Goal: Task Accomplishment & Management: Manage account settings

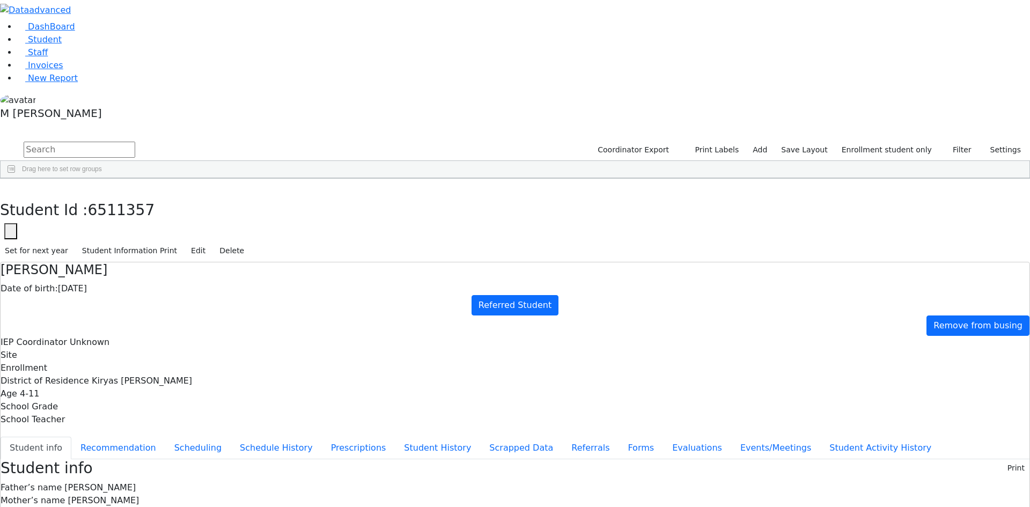
scroll to position [65, 0]
click at [16, 179] on button "button" at bounding box center [8, 190] width 16 height 23
click at [135, 142] on input "text" at bounding box center [80, 150] width 112 height 16
type input "Wollner"
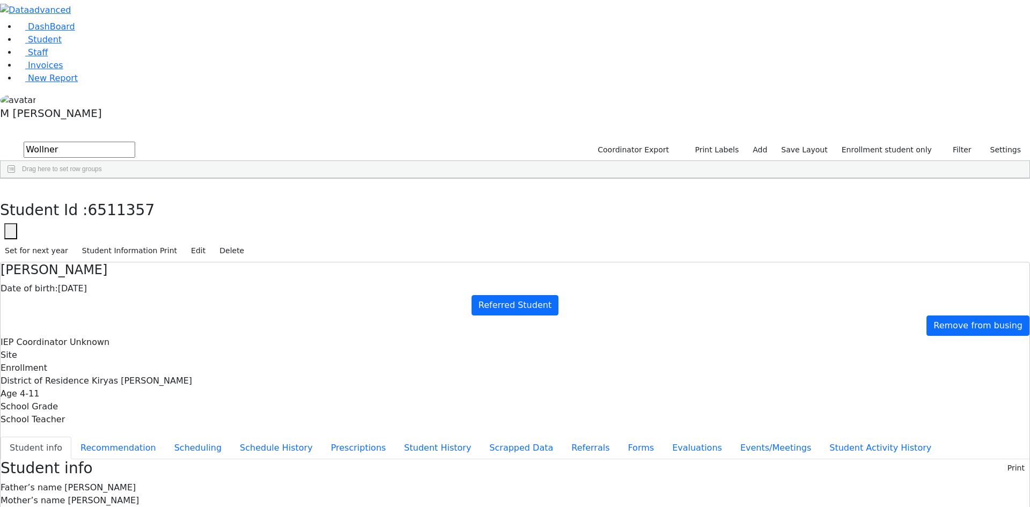
click at [0, 140] on button "submit" at bounding box center [10, 150] width 21 height 20
click at [62, 45] on link "Student" at bounding box center [39, 39] width 45 height 10
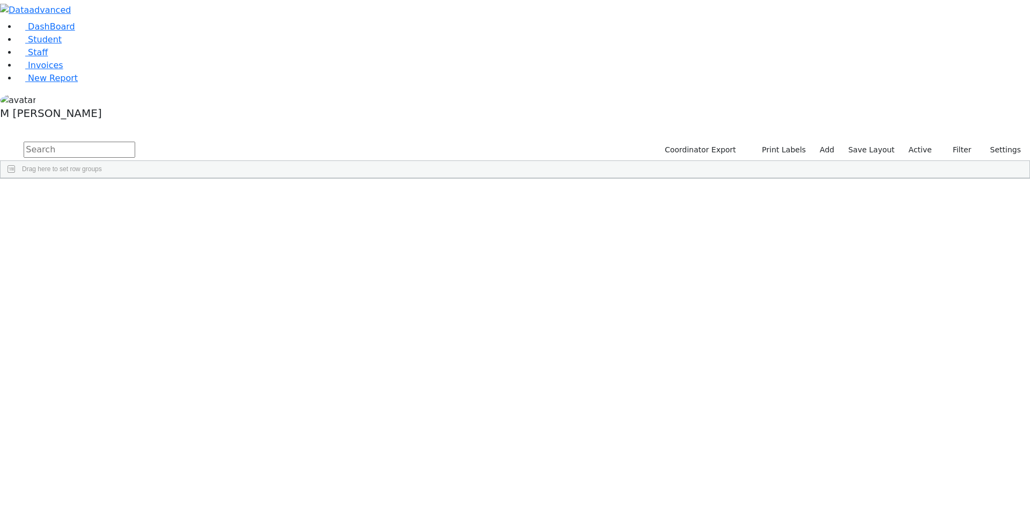
click at [135, 142] on input "text" at bounding box center [80, 150] width 112 height 16
type input "[PERSON_NAME]"
click at [211, 196] on div "[DATE]" at bounding box center [184, 203] width 51 height 15
click at [211, 196] on div "12/20/2013" at bounding box center [184, 203] width 51 height 15
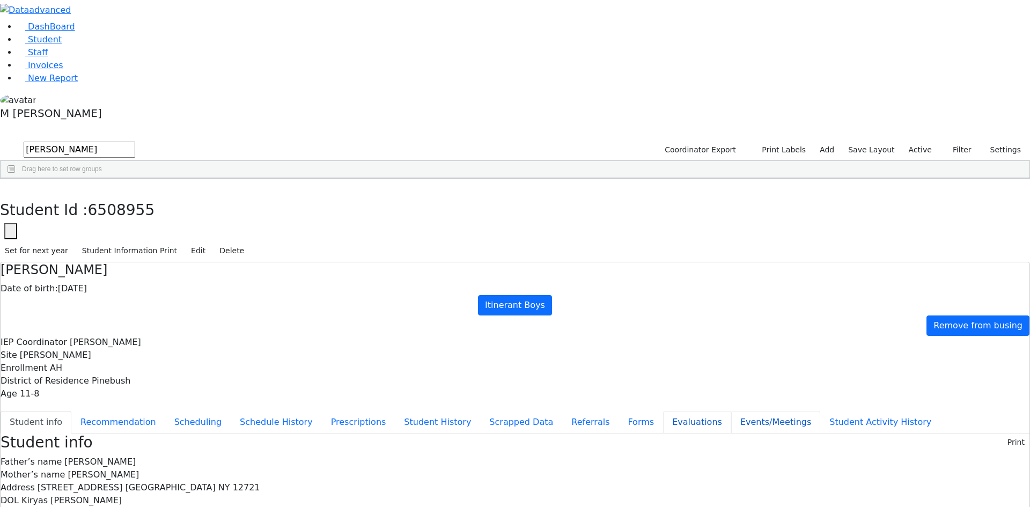
click at [663, 411] on button "Evaluations" at bounding box center [697, 422] width 68 height 23
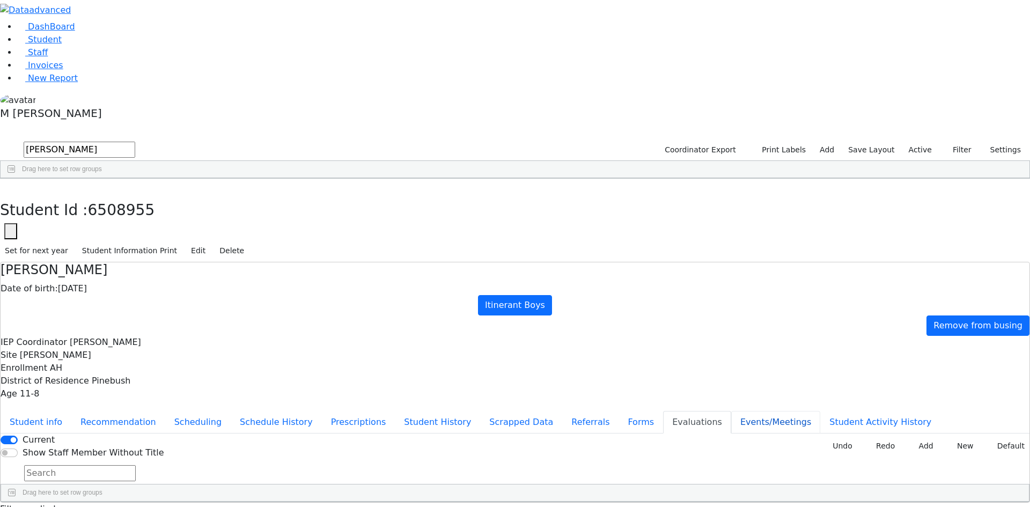
click at [731, 411] on button "Events/Meetings" at bounding box center [775, 422] width 89 height 23
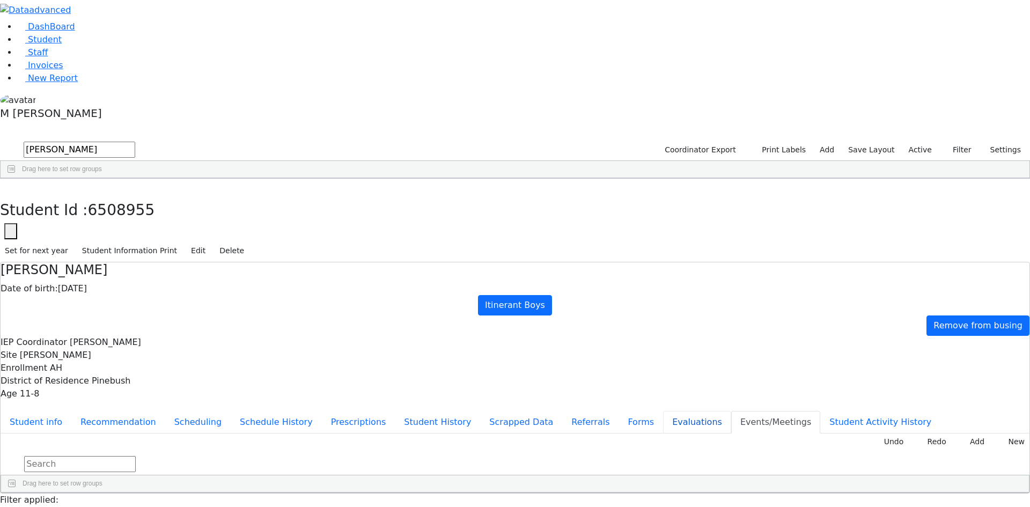
click at [663, 411] on button "Evaluations" at bounding box center [697, 422] width 68 height 23
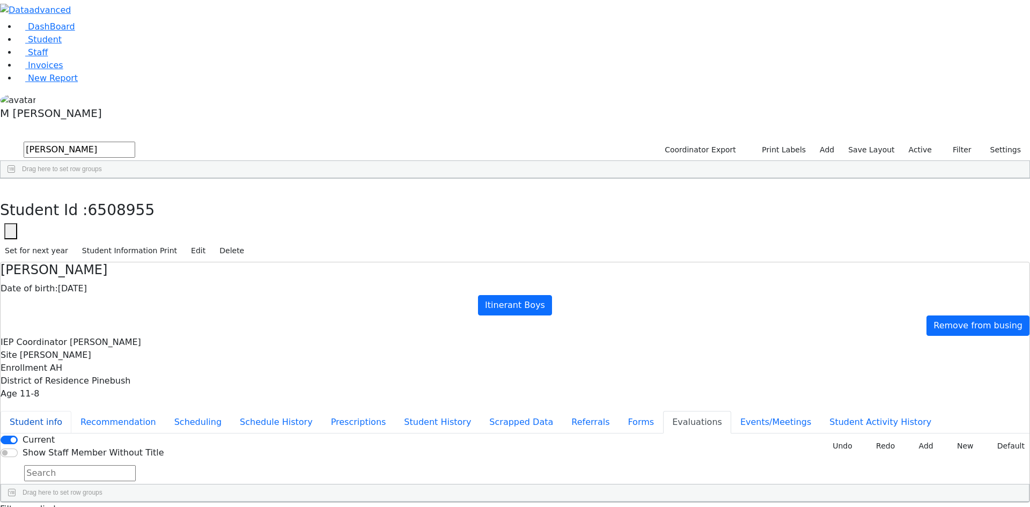
click at [71, 411] on button "Student info" at bounding box center [36, 422] width 71 height 23
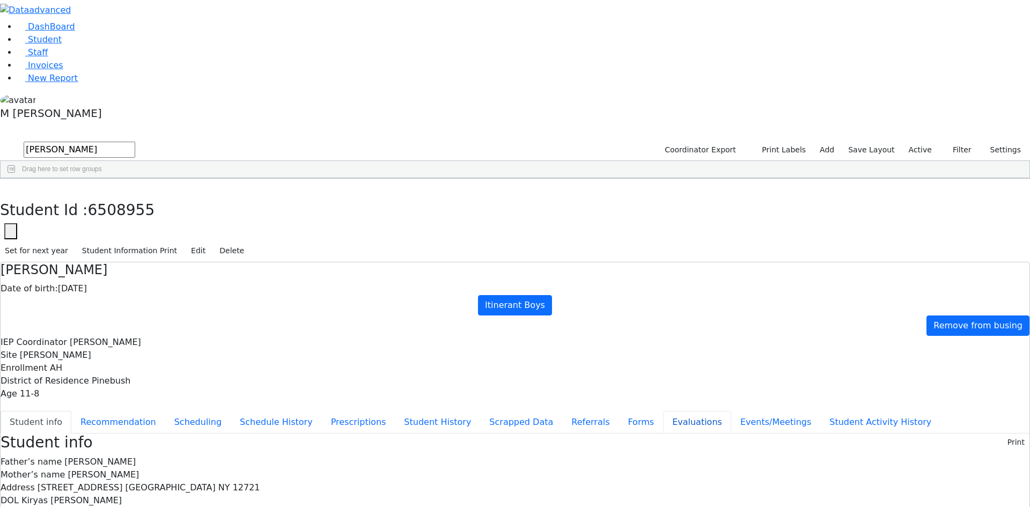
click at [663, 411] on button "Evaluations" at bounding box center [697, 422] width 68 height 23
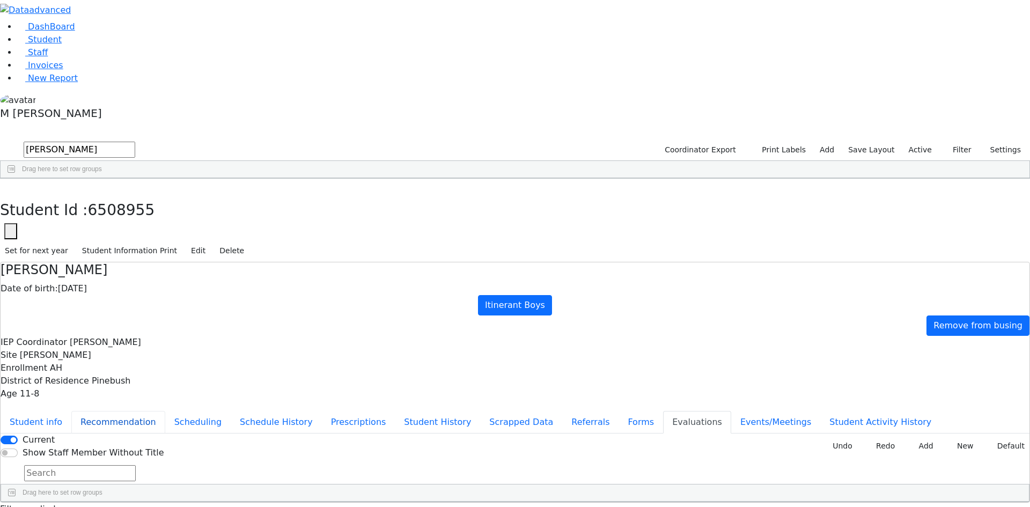
click at [165, 411] on button "Recommendation" at bounding box center [118, 422] width 94 height 23
checkbox input "true"
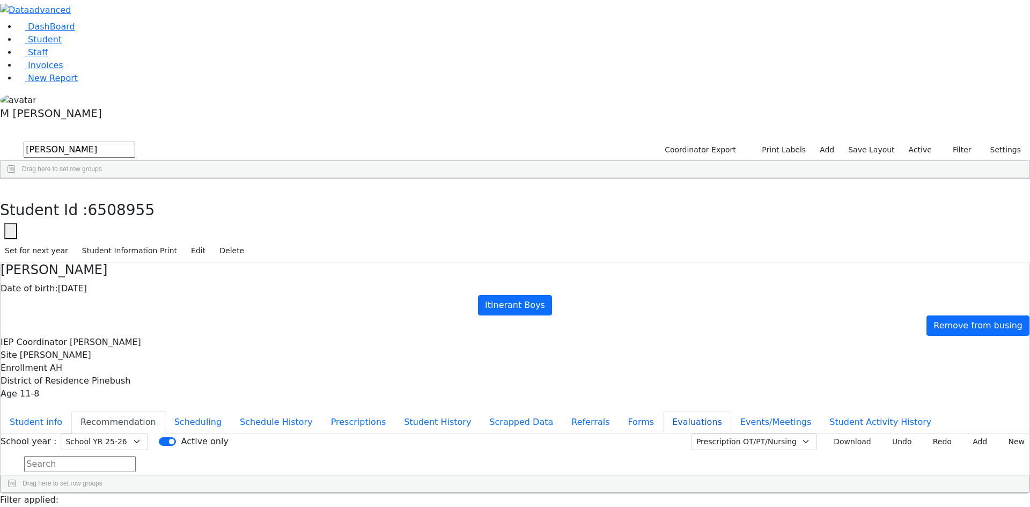
click at [663, 411] on button "Evaluations" at bounding box center [697, 422] width 68 height 23
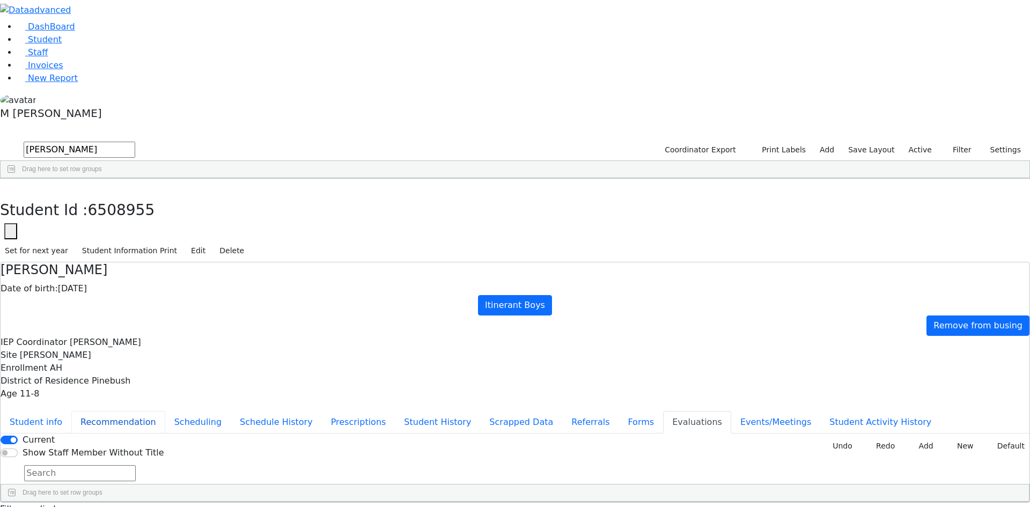
click at [165, 411] on button "Recommendation" at bounding box center [118, 422] width 94 height 23
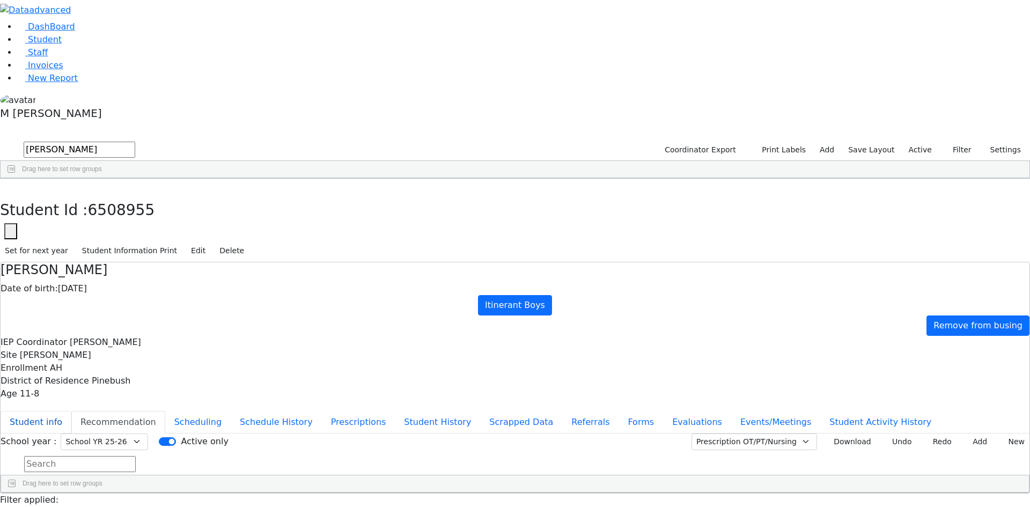
click at [71, 411] on button "Student info" at bounding box center [36, 422] width 71 height 23
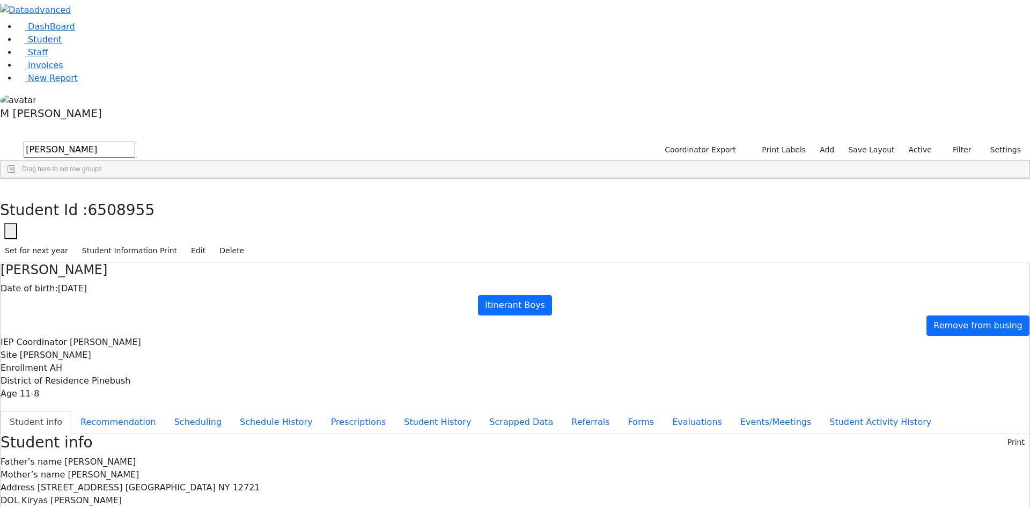
click at [57, 45] on link "Student" at bounding box center [39, 39] width 45 height 10
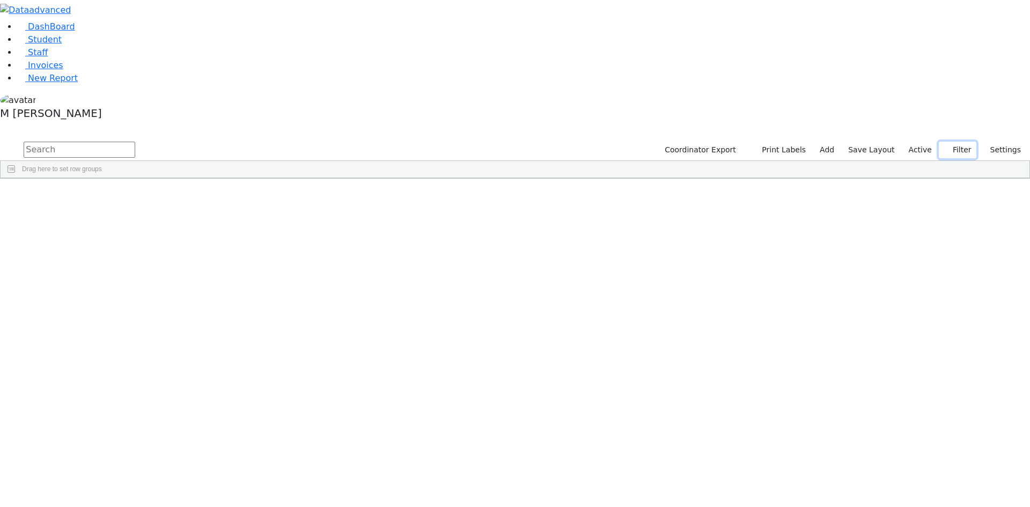
drag, startPoint x: 953, startPoint y: 38, endPoint x: 949, endPoint y: 47, distance: 9.6
click at [952, 142] on button "Filter" at bounding box center [957, 150] width 38 height 17
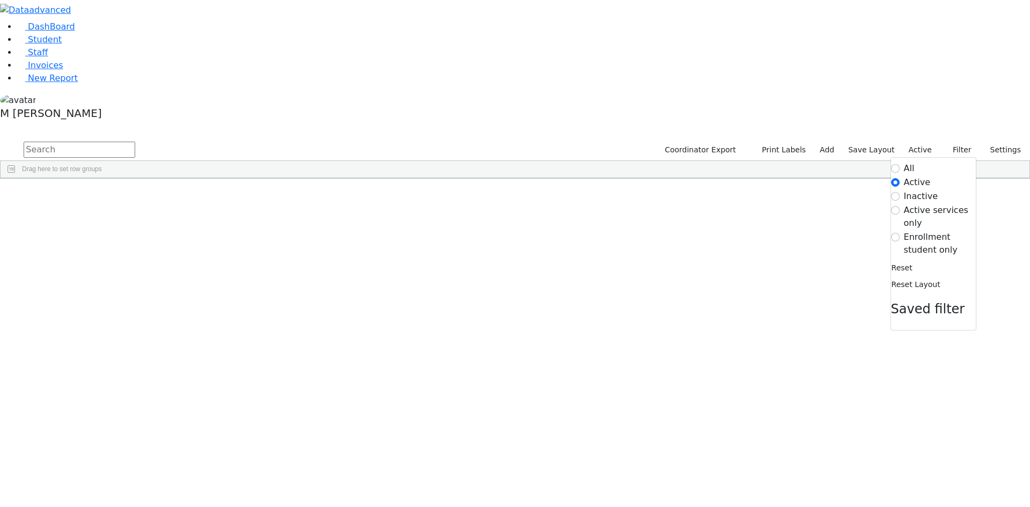
click at [378, 30] on div "DashBoard Student Staff Invoices New Report A" at bounding box center [515, 89] width 1030 height 179
click at [135, 142] on input "text" at bounding box center [80, 150] width 112 height 16
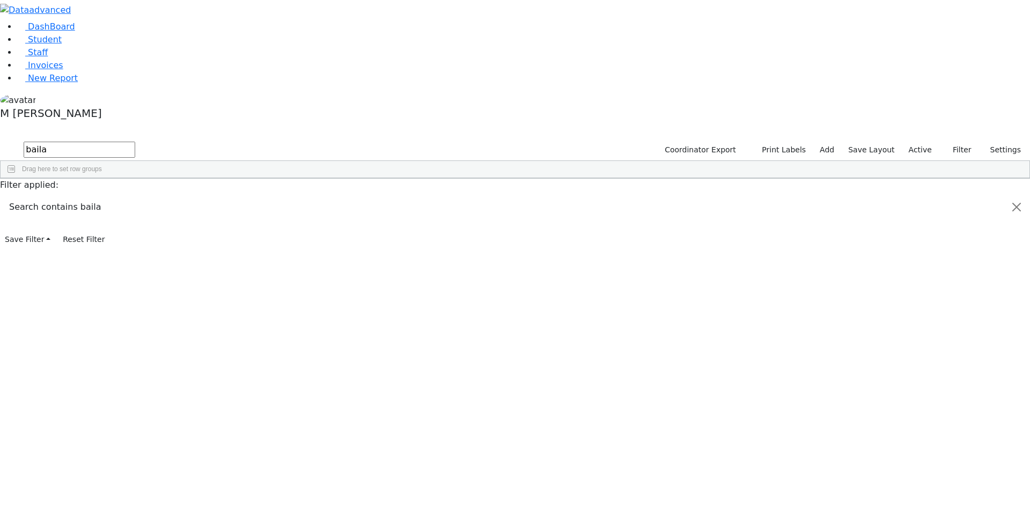
type input "baila"
click at [108, 241] on div "Hershkowitz" at bounding box center [81, 248] width 51 height 15
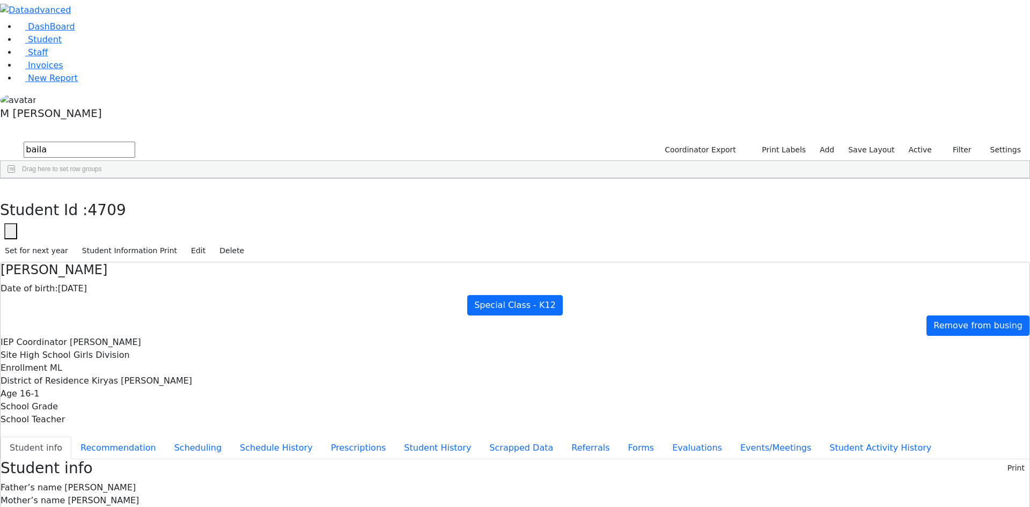
click at [71, 436] on button "Student info" at bounding box center [36, 447] width 71 height 23
click at [165, 436] on button "Recommendation" at bounding box center [118, 447] width 94 height 23
checkbox input "true"
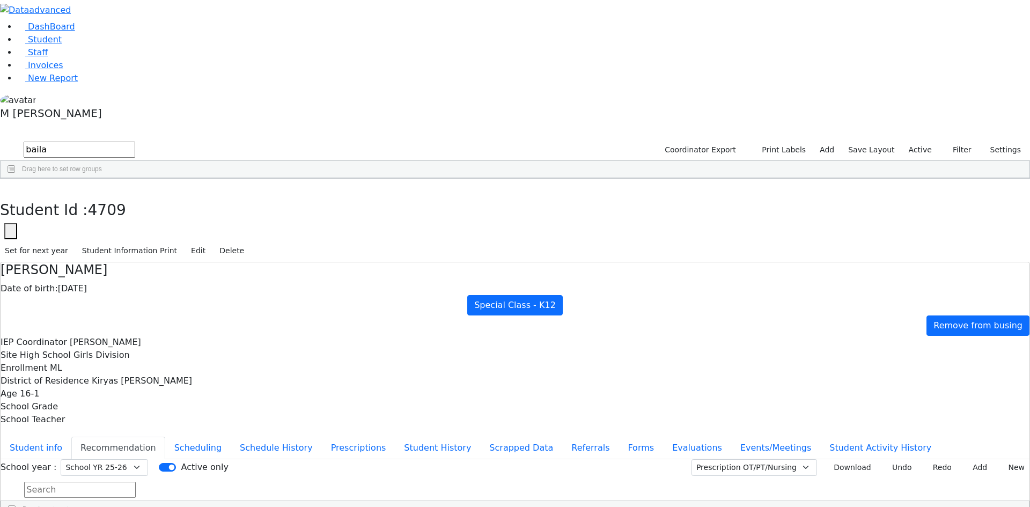
click at [71, 436] on button "Student info" at bounding box center [36, 447] width 71 height 23
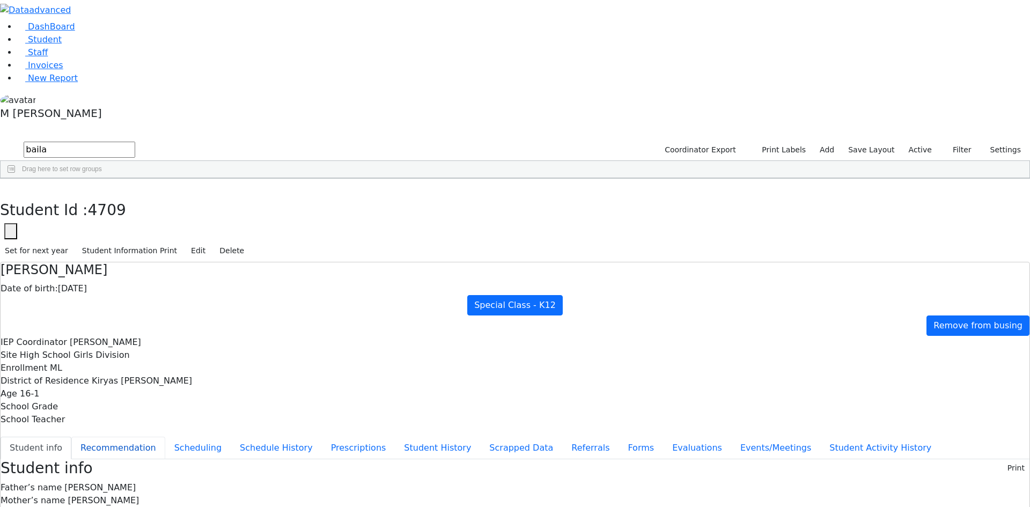
click at [165, 436] on button "Recommendation" at bounding box center [118, 447] width 94 height 23
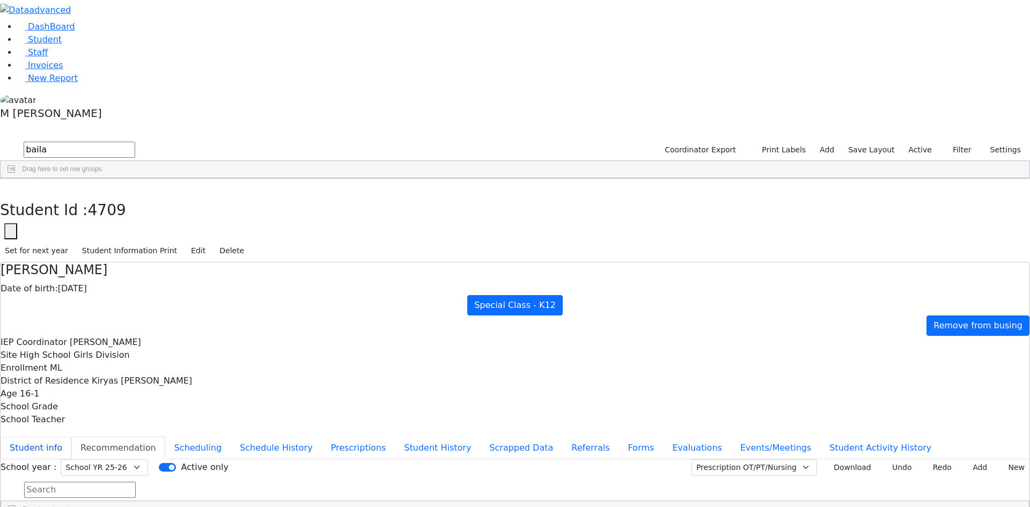
click at [71, 436] on button "Student info" at bounding box center [36, 447] width 71 height 23
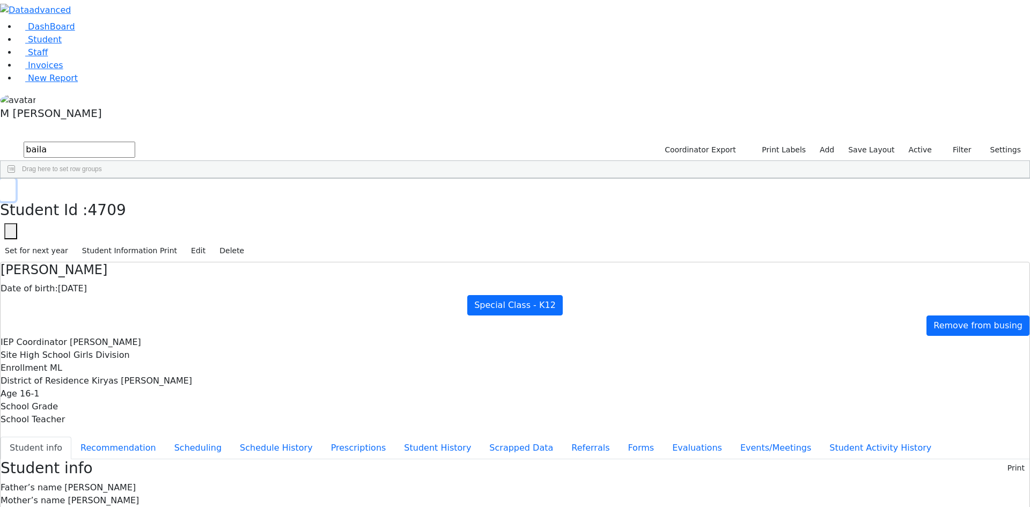
click at [16, 179] on button "button" at bounding box center [8, 190] width 16 height 23
click at [135, 142] on input "baila" at bounding box center [80, 150] width 112 height 16
type input "nech"
click at [155, 196] on div "Nechie" at bounding box center [129, 203] width 52 height 15
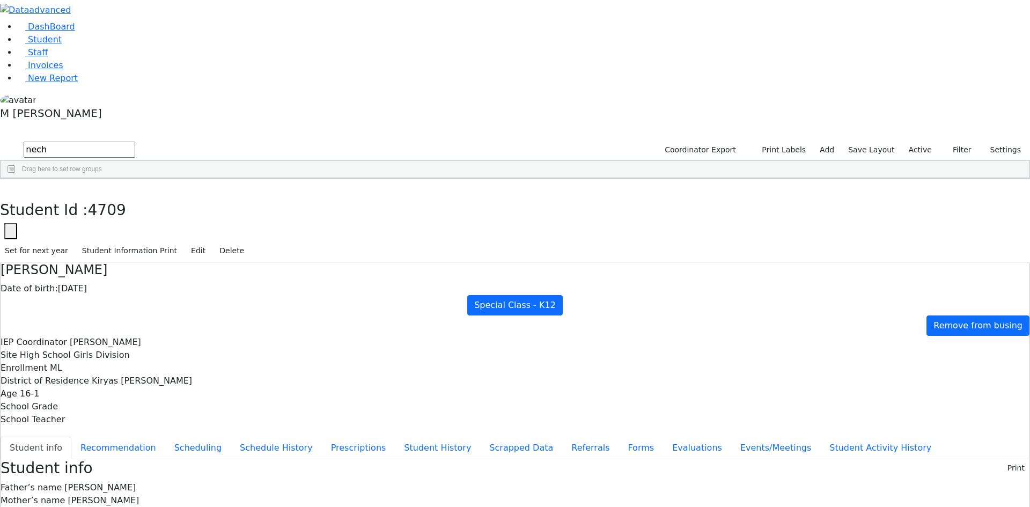
click at [155, 196] on div "Nechie" at bounding box center [129, 203] width 52 height 15
click at [165, 436] on button "Recommendation" at bounding box center [118, 447] width 94 height 23
checkbox input "true"
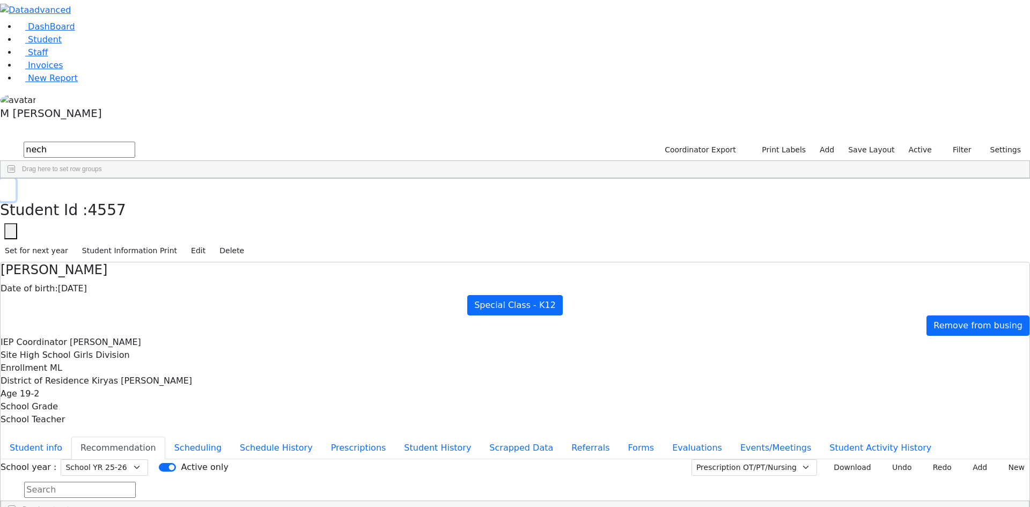
click at [16, 179] on button "button" at bounding box center [8, 190] width 16 height 23
click at [62, 45] on link "Student" at bounding box center [39, 39] width 45 height 10
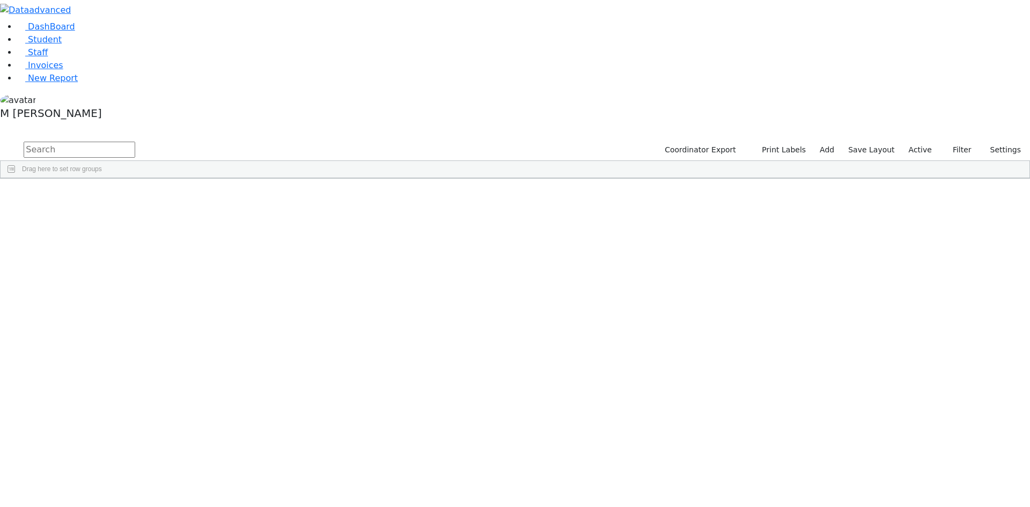
click at [135, 142] on input "text" at bounding box center [80, 150] width 112 height 16
click at [48, 57] on link "Staff" at bounding box center [32, 52] width 31 height 10
click at [135, 142] on input "text" at bounding box center [80, 150] width 112 height 16
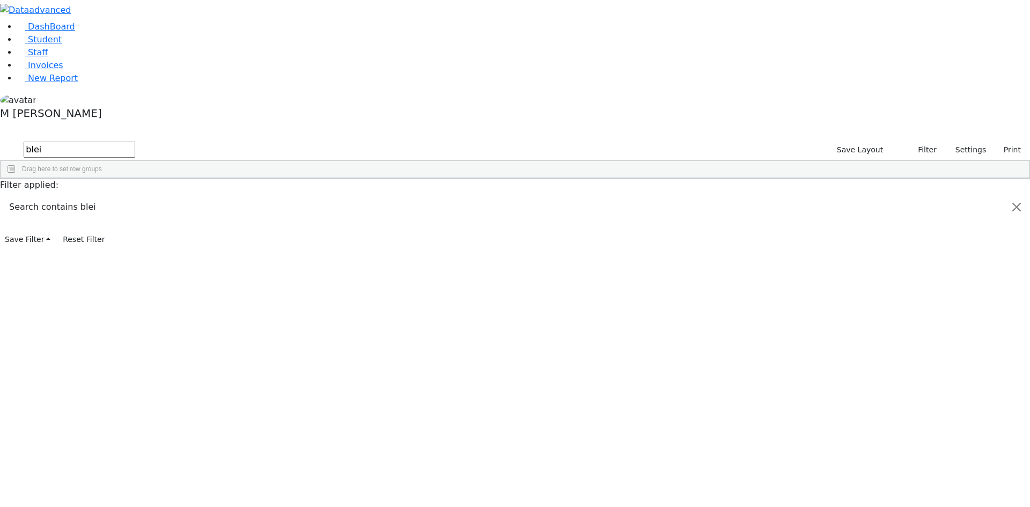
type input "blei"
click at [124, 196] on div "[PERSON_NAME]" at bounding box center [92, 203] width 63 height 15
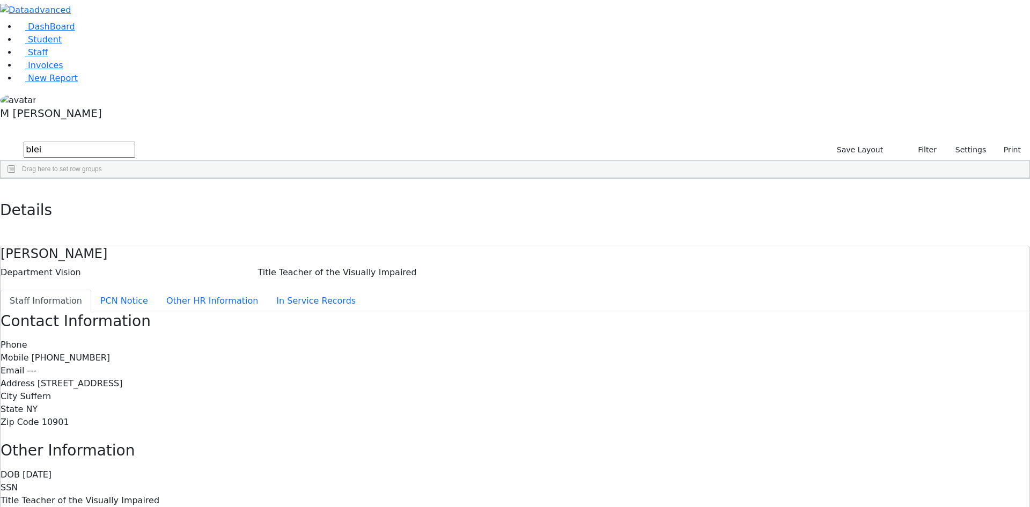
click at [213, 179] on div "Details" at bounding box center [515, 213] width 1030 height 68
click at [16, 179] on button "button" at bounding box center [8, 190] width 16 height 23
click at [30, 45] on span "Student" at bounding box center [45, 39] width 34 height 10
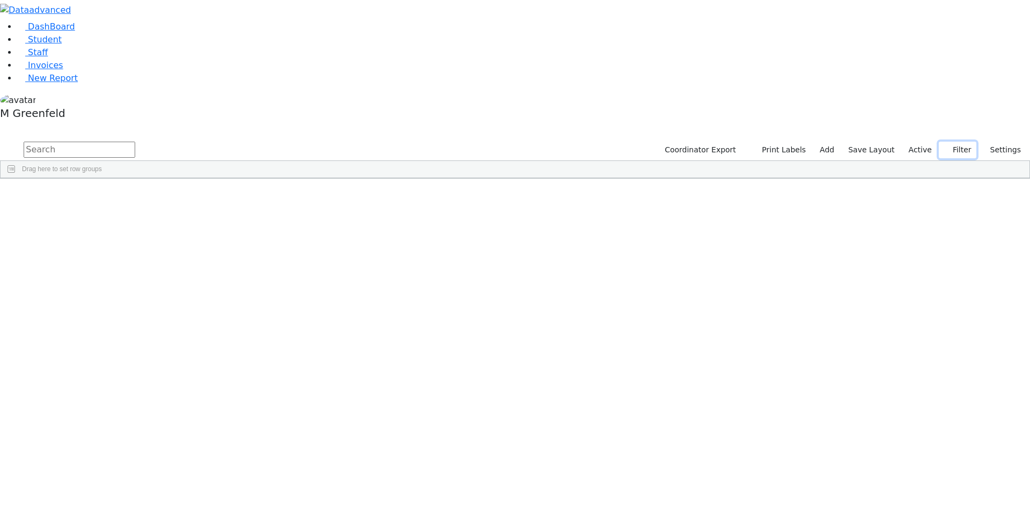
click at [949, 146] on icon "button" at bounding box center [946, 149] width 7 height 7
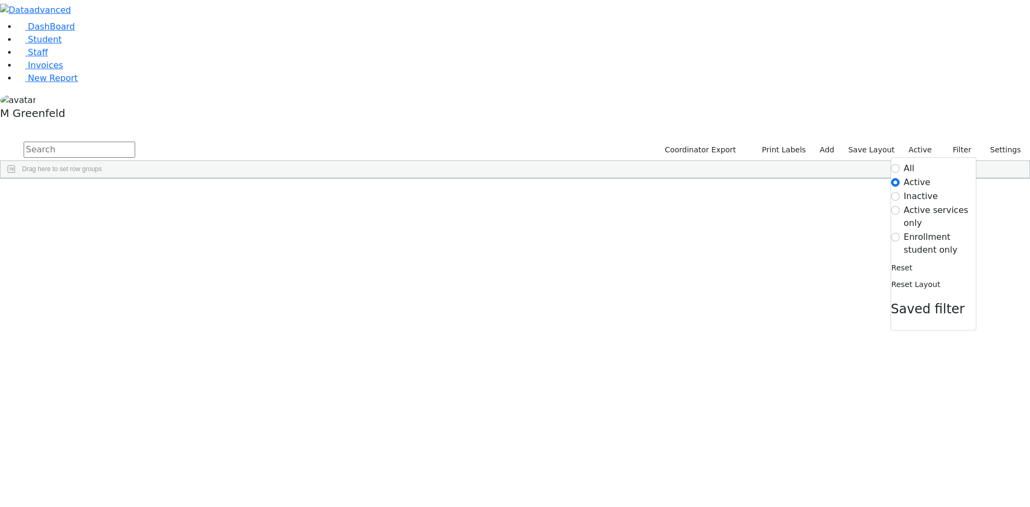
click at [914, 204] on label "Active services only" at bounding box center [940, 217] width 72 height 26
click at [899, 206] on input "Active services only" at bounding box center [895, 210] width 9 height 9
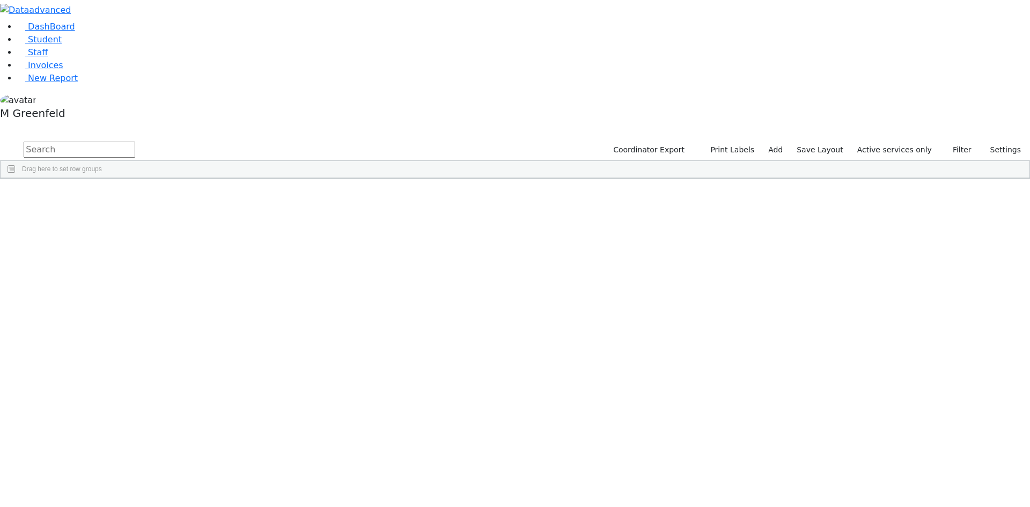
click at [958, 140] on div "Coordinator Export Print Labels Add Save Layout Active services only Filter All…" at bounding box center [816, 150] width 428 height 20
click at [960, 142] on button "Filter" at bounding box center [957, 150] width 38 height 17
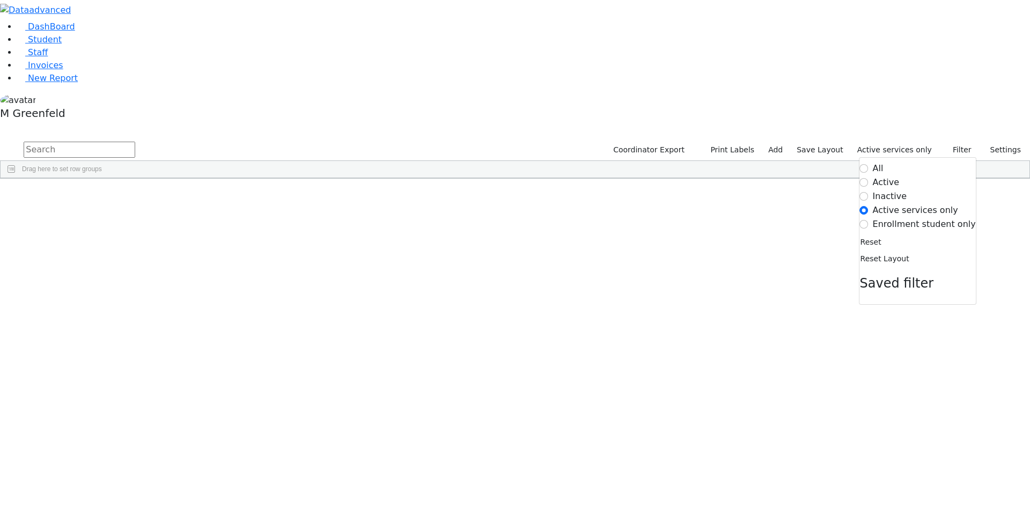
click at [928, 218] on label "Enrollment student only" at bounding box center [923, 224] width 103 height 13
click at [868, 220] on input "Enrollment student only" at bounding box center [864, 224] width 9 height 9
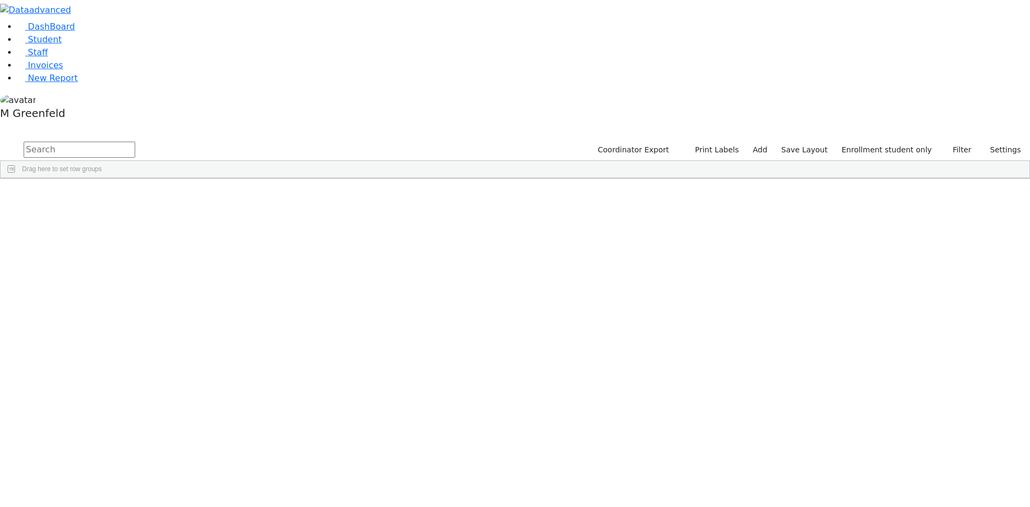
scroll to position [80, 0]
click at [211, 506] on div "10/22/2020" at bounding box center [184, 513] width 51 height 15
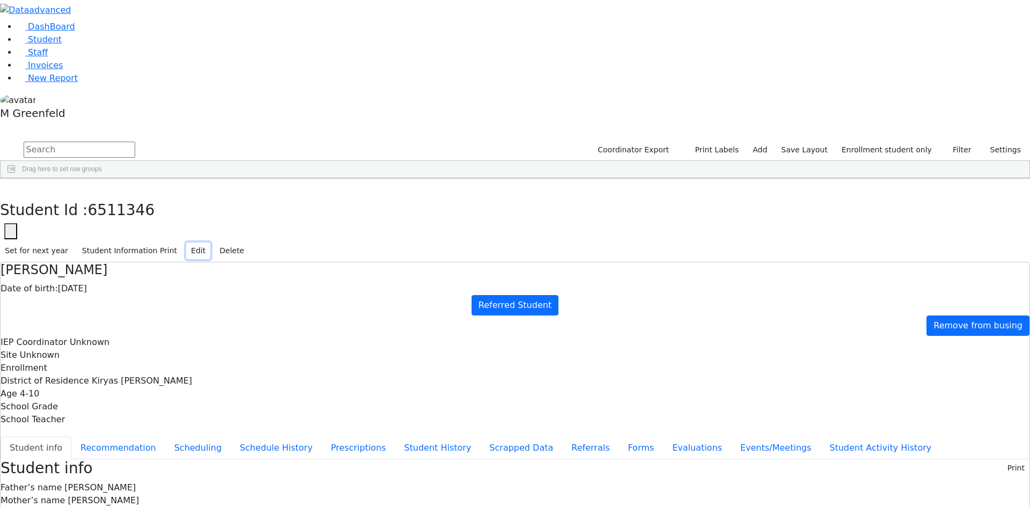
click at [210, 242] on button "Edit" at bounding box center [198, 250] width 24 height 17
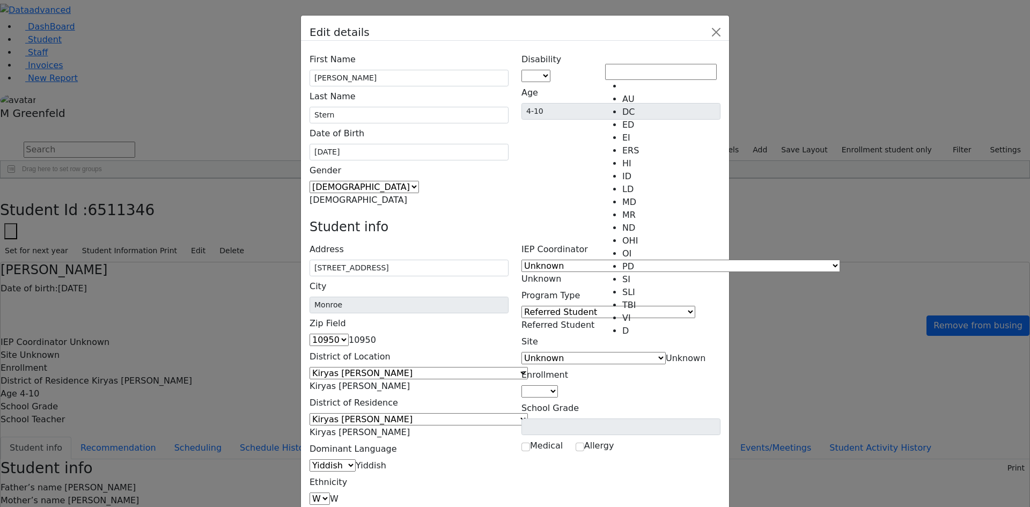
click at [550, 71] on span at bounding box center [550, 76] width 0 height 10
select select "6"
click at [594, 320] on span "Referred Student" at bounding box center [557, 325] width 73 height 10
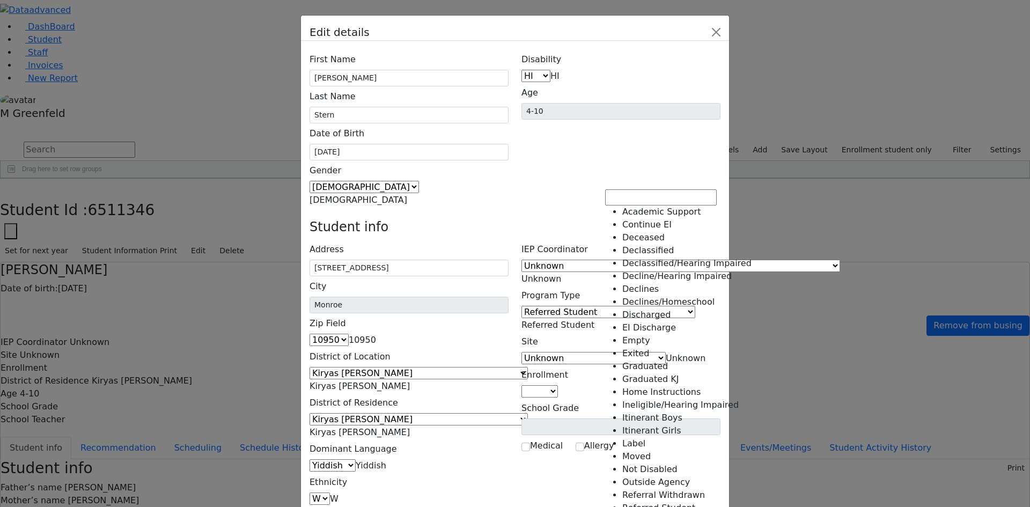
scroll to position [110, 0]
select select "11"
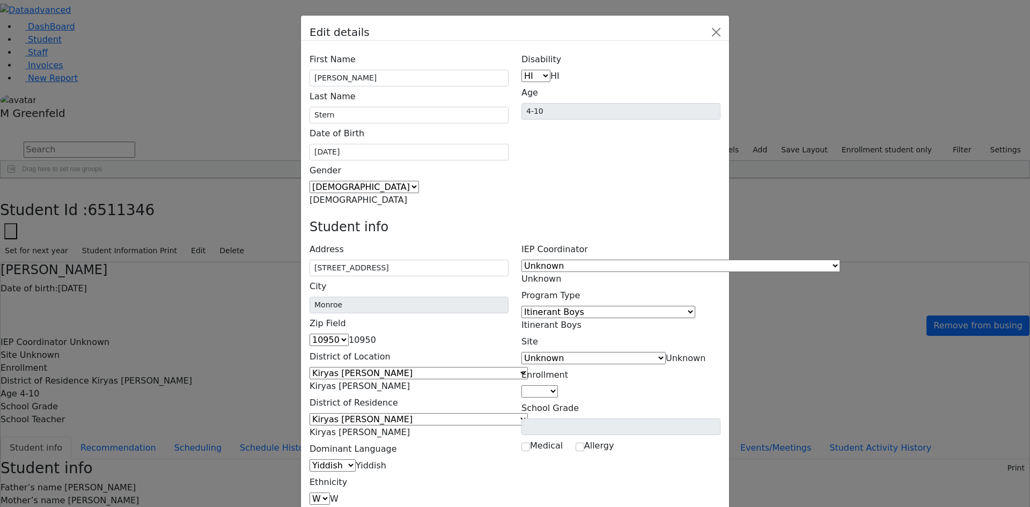
click at [558, 386] on span at bounding box center [558, 391] width 0 height 10
select select "4"
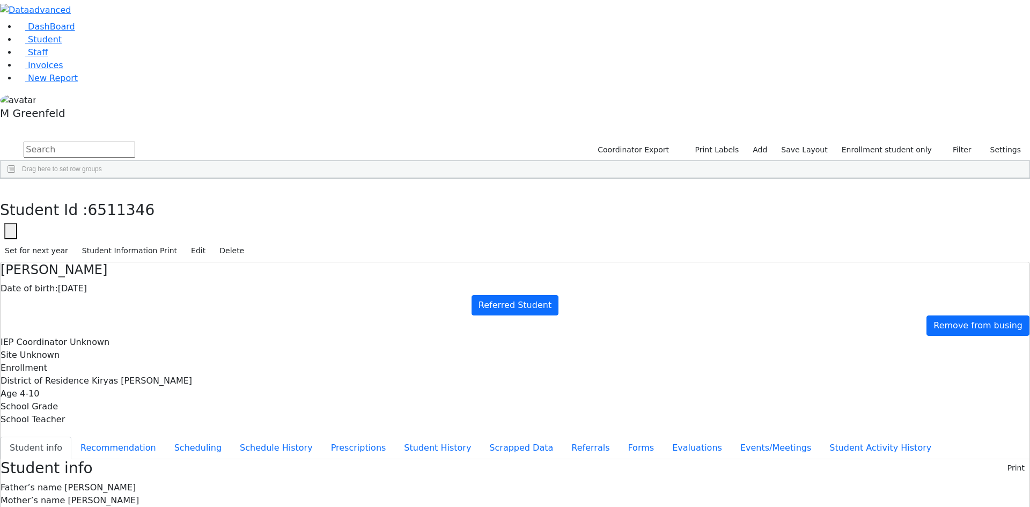
scroll to position [0, 0]
click at [562, 436] on button "Referrals" at bounding box center [590, 447] width 56 height 23
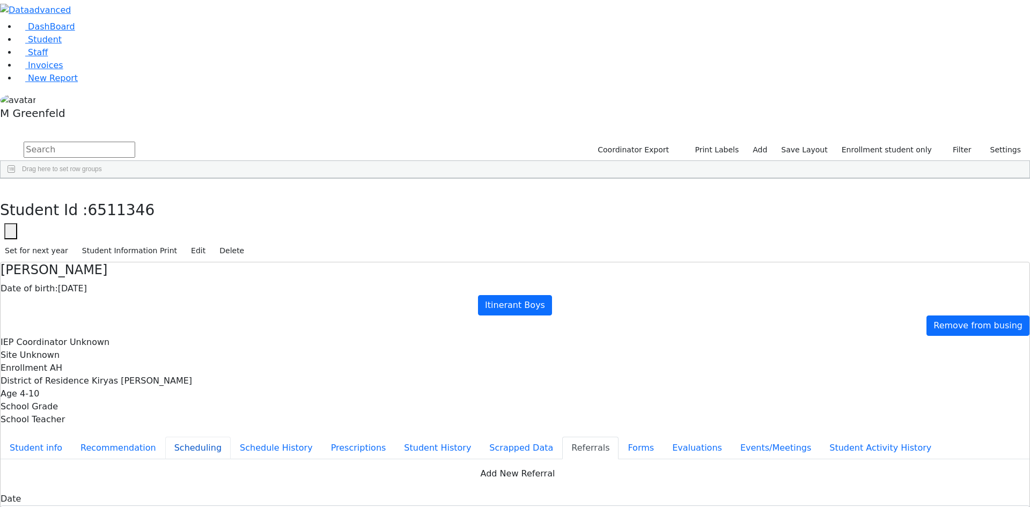
click at [231, 436] on button "Scheduling" at bounding box center [197, 447] width 65 height 23
click at [165, 436] on button "Recommendation" at bounding box center [118, 447] width 94 height 23
checkbox input "true"
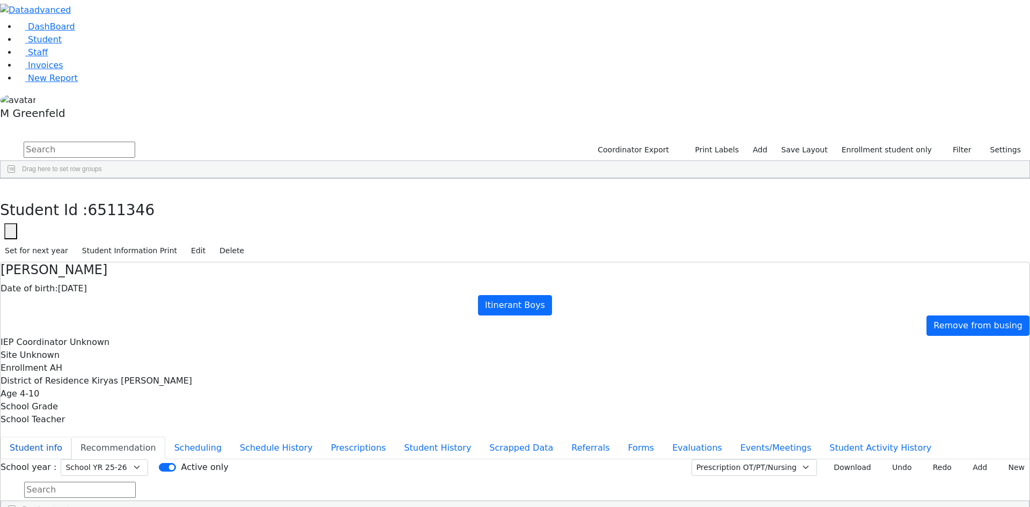
click at [71, 436] on button "Student info" at bounding box center [36, 447] width 71 height 23
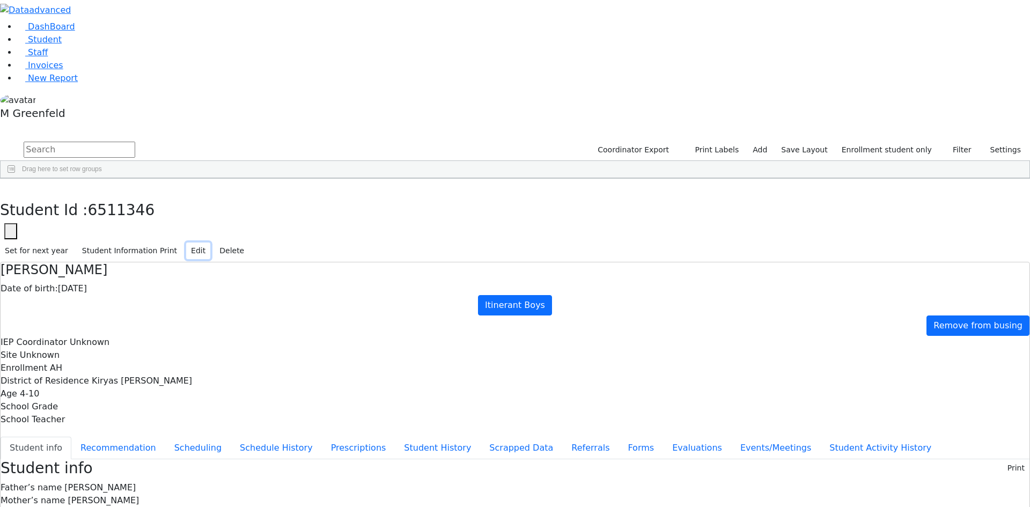
click at [210, 242] on button "Edit" at bounding box center [198, 250] width 24 height 17
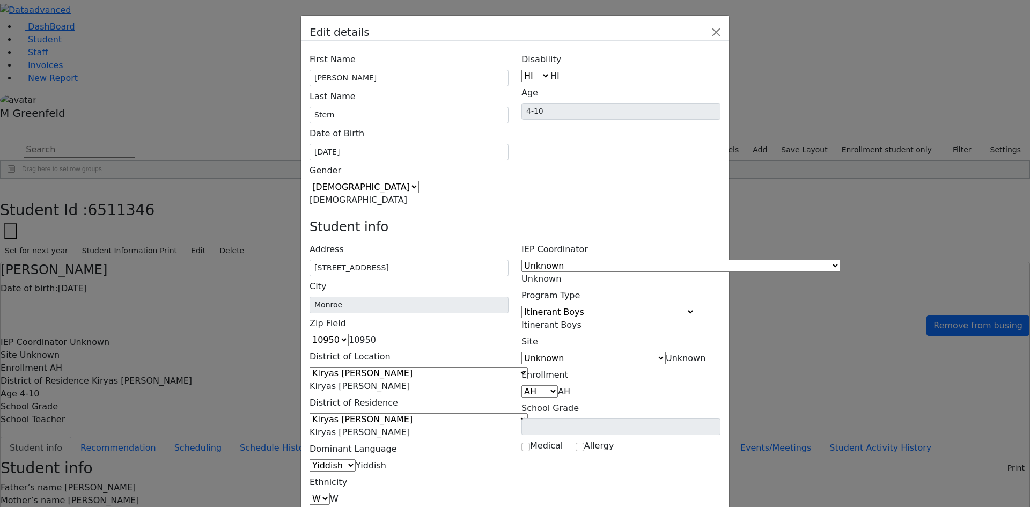
click at [693, 353] on span "Unknown" at bounding box center [685, 358] width 40 height 10
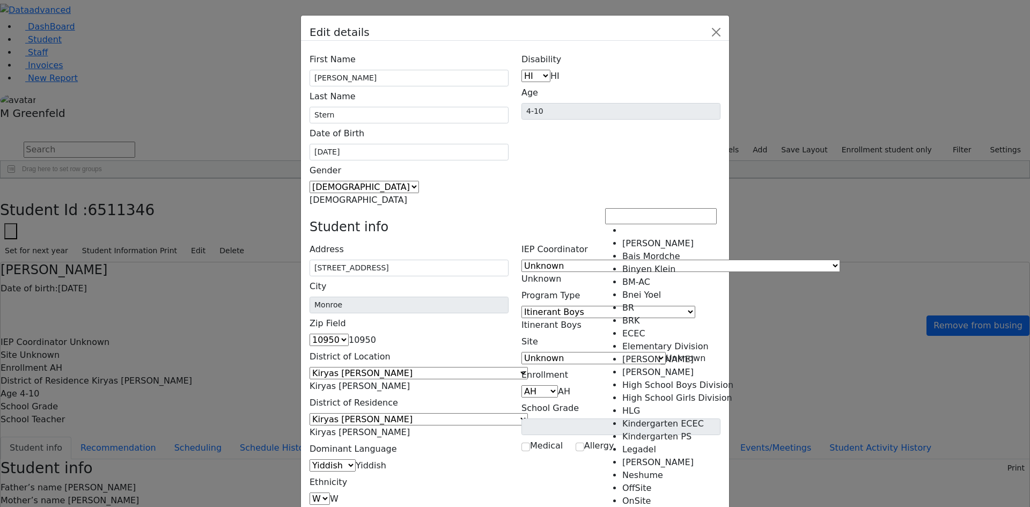
select select "41"
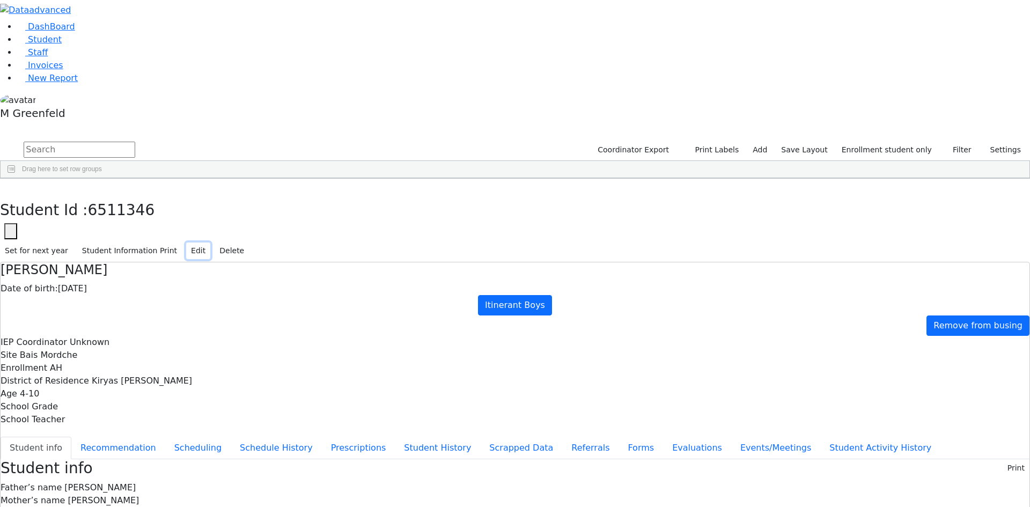
click at [210, 242] on button "Edit" at bounding box center [198, 250] width 24 height 17
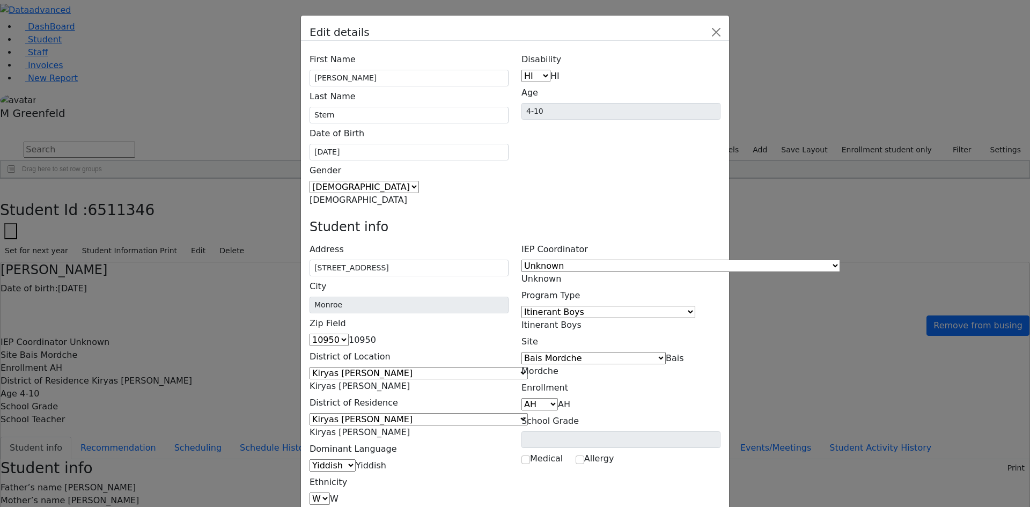
click at [683, 353] on span "Bais Mordche" at bounding box center [602, 364] width 162 height 23
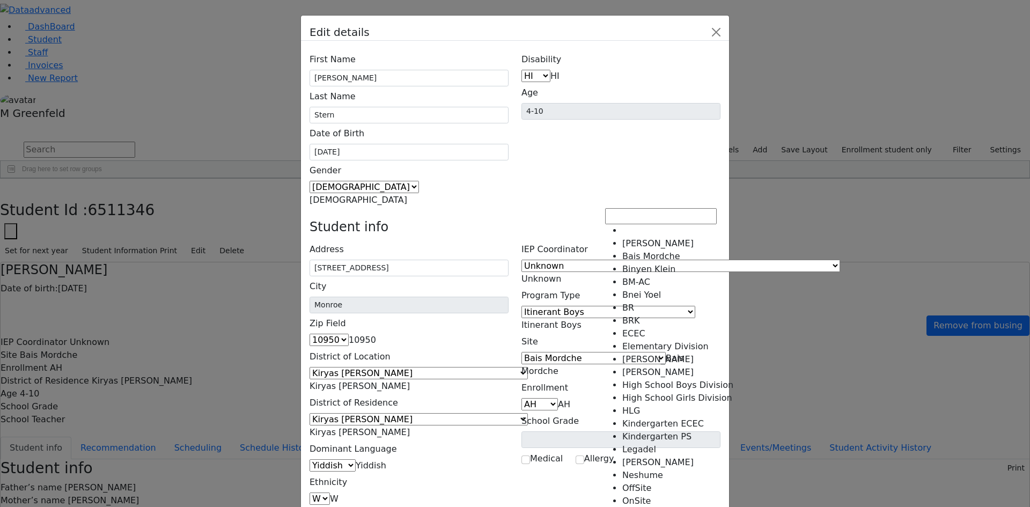
scroll to position [195, 0]
select select "-1"
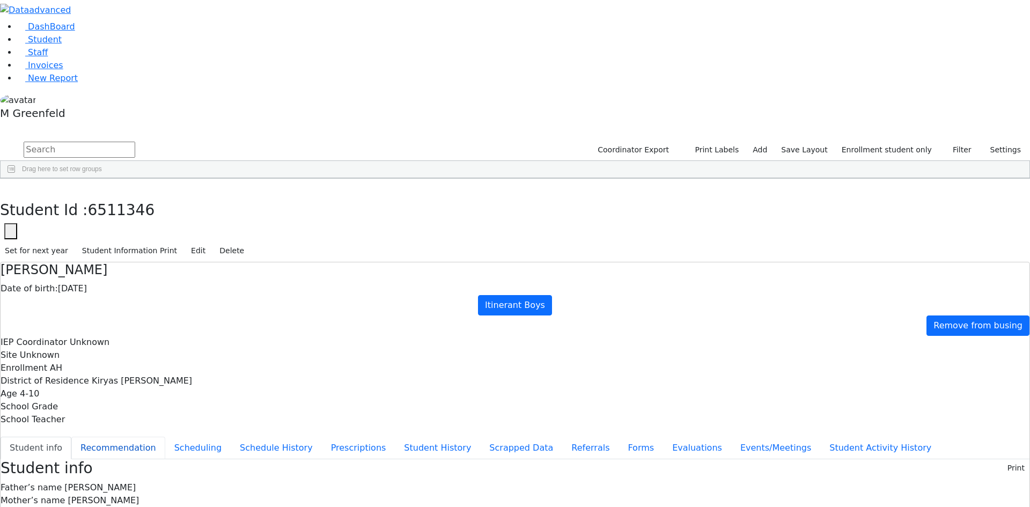
click at [165, 436] on button "Recommendation" at bounding box center [118, 447] width 94 height 23
checkbox input "true"
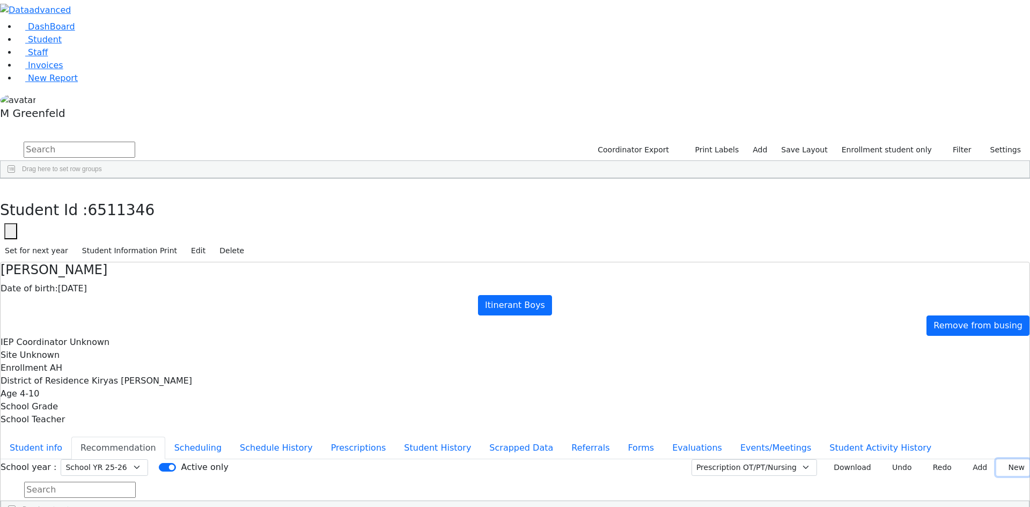
click at [1001, 459] on button "New" at bounding box center [1012, 467] width 33 height 17
type input "2025-08-13"
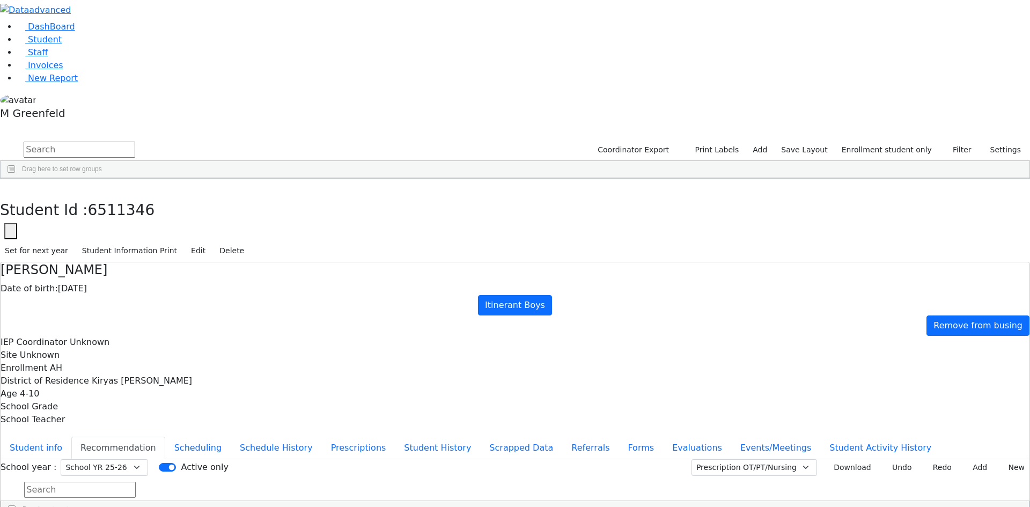
type input "2025-08-12"
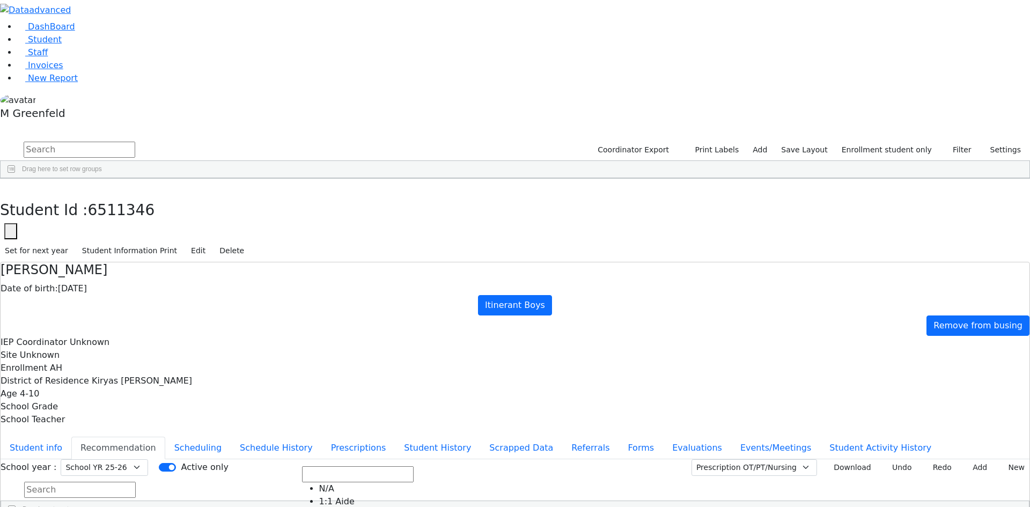
scroll to position [455, 0]
drag, startPoint x: 680, startPoint y: 278, endPoint x: 684, endPoint y: 307, distance: 29.7
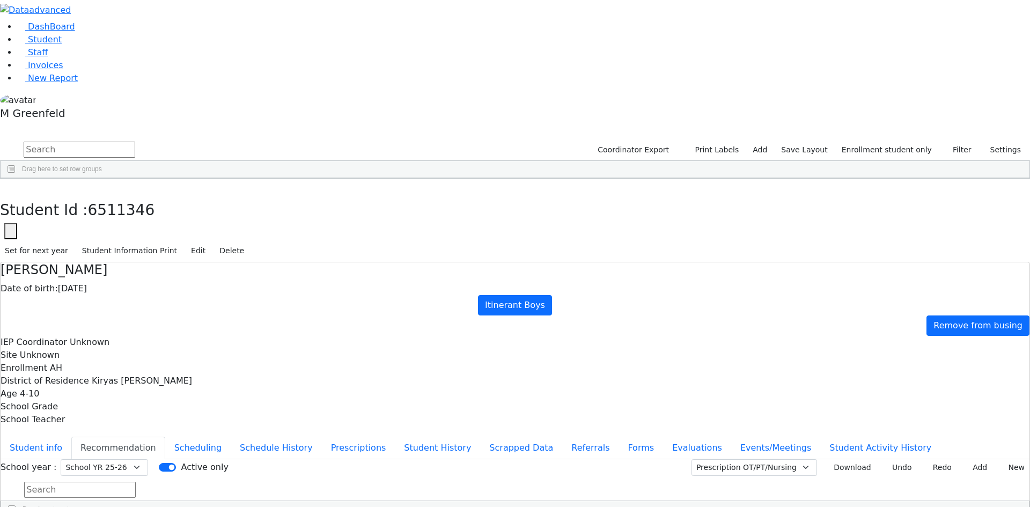
drag, startPoint x: 775, startPoint y: 352, endPoint x: 794, endPoint y: 322, distance: 35.0
click at [960, 459] on button "Add" at bounding box center [975, 467] width 31 height 17
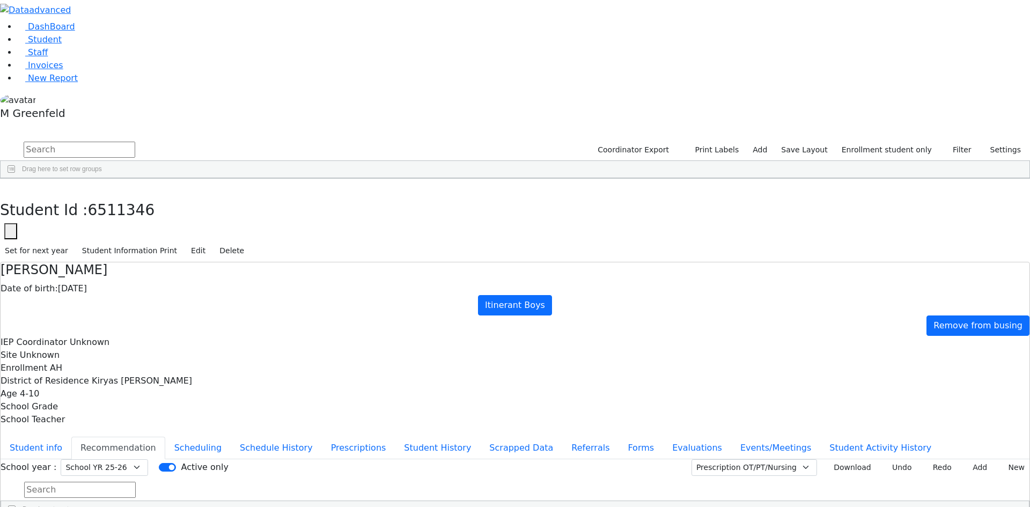
click at [975, 459] on button "Add" at bounding box center [975, 467] width 31 height 17
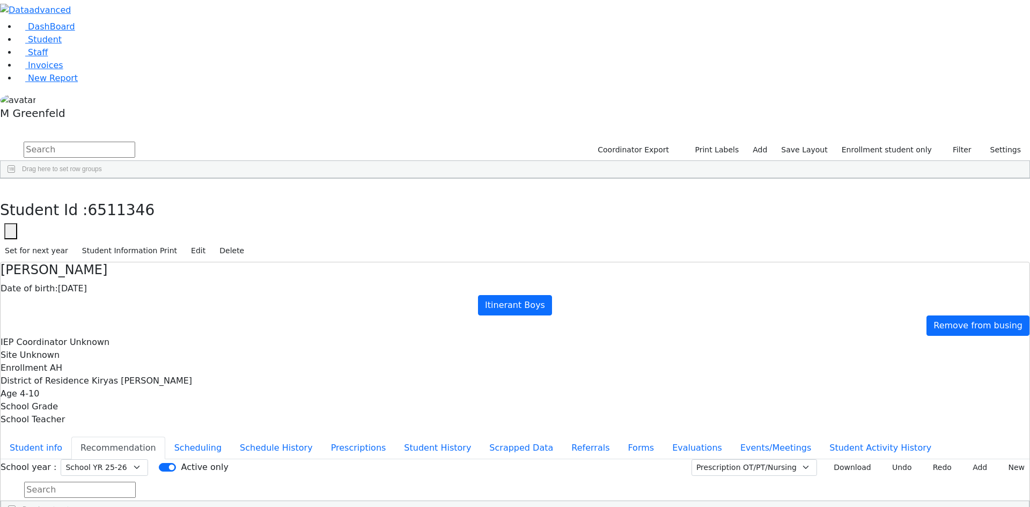
drag, startPoint x: 837, startPoint y: 301, endPoint x: 821, endPoint y: 270, distance: 34.3
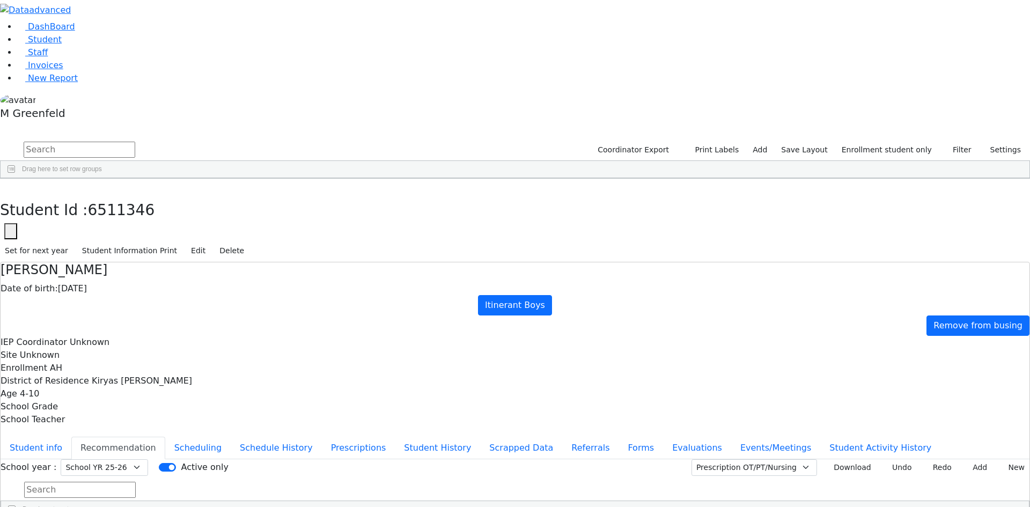
click at [71, 436] on button "Student info" at bounding box center [36, 447] width 71 height 23
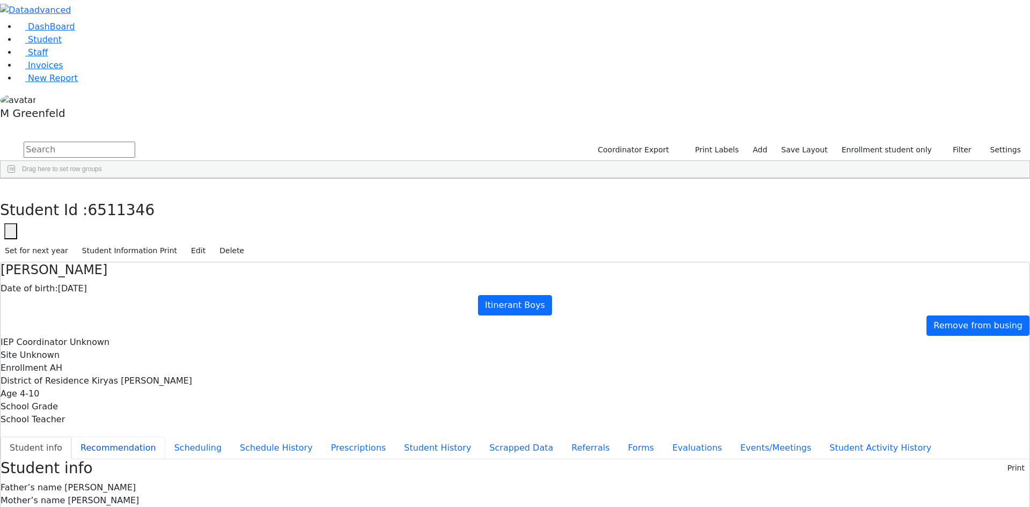
click at [165, 436] on button "Recommendation" at bounding box center [118, 447] width 94 height 23
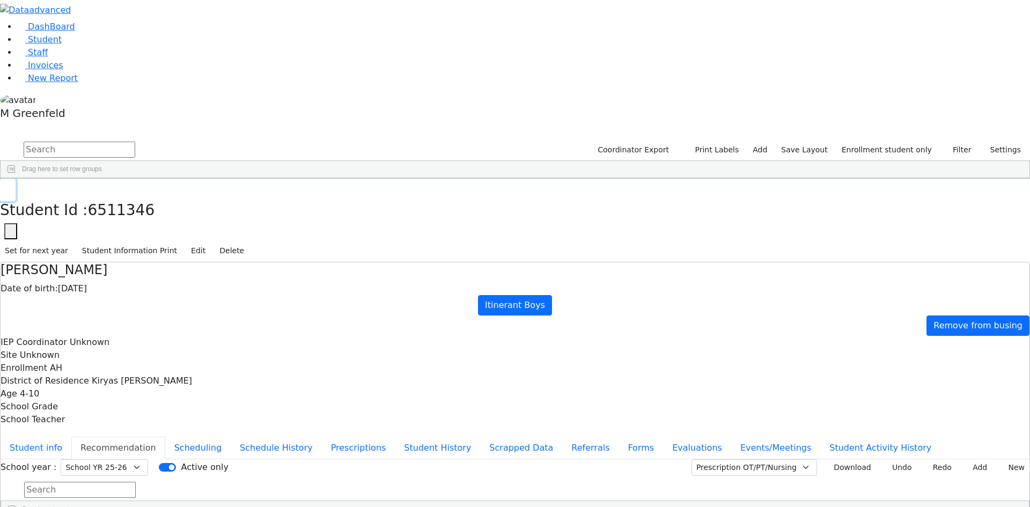
click at [16, 179] on button "button" at bounding box center [8, 190] width 16 height 23
click at [213, 29] on div "DashBoard Student Staff Invoices New Report 31" at bounding box center [515, 259] width 1030 height 519
click at [62, 45] on link "Student" at bounding box center [39, 39] width 45 height 10
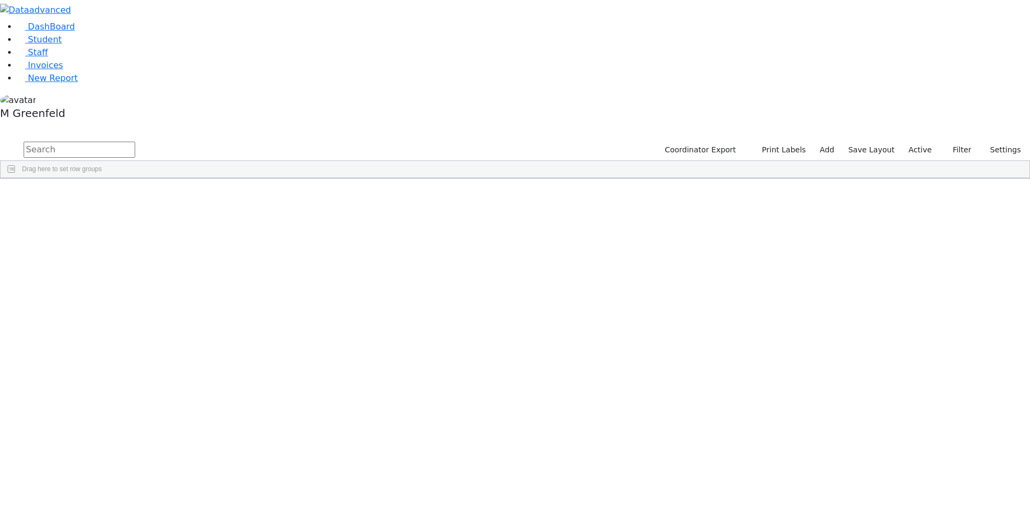
click at [135, 142] on input "text" at bounding box center [80, 150] width 112 height 16
type input "rebec"
